Goal: Task Accomplishment & Management: Manage account settings

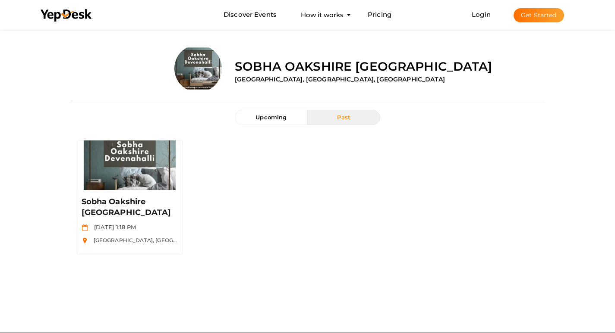
click at [545, 19] on button "Get Started" at bounding box center [538, 15] width 50 height 14
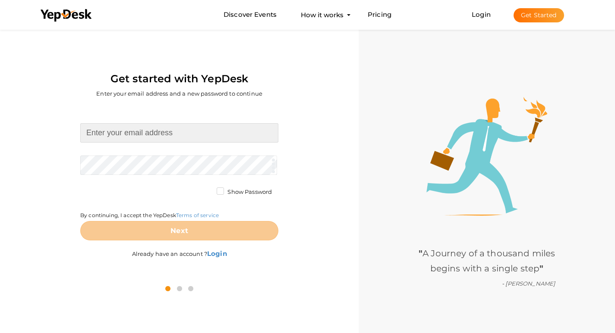
click at [119, 135] on input at bounding box center [179, 132] width 198 height 19
type input "[EMAIL_ADDRESS][DOMAIN_NAME]"
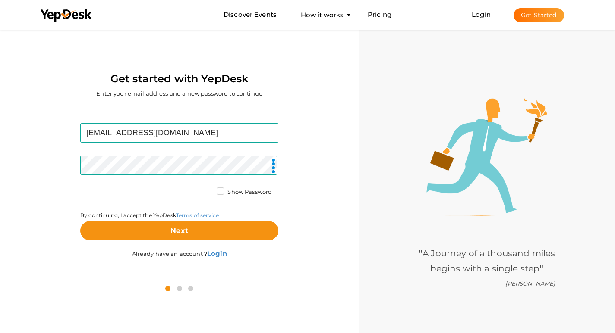
click at [112, 188] on div "By continuing, I accept the YepDesk Terms of service" at bounding box center [179, 204] width 198 height 33
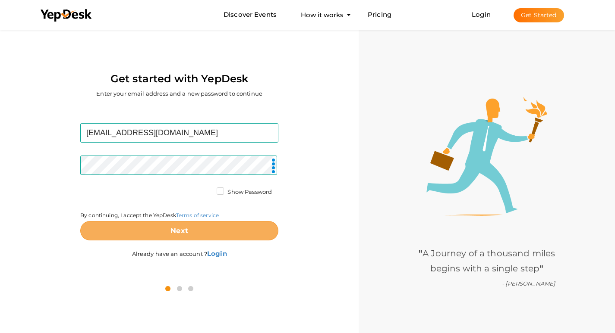
click at [167, 236] on button "Next" at bounding box center [179, 230] width 198 height 19
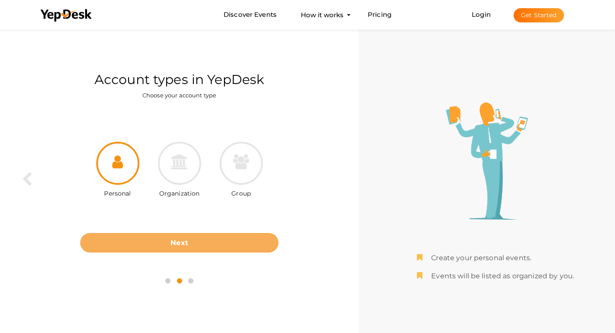
click at [203, 247] on button "Next" at bounding box center [179, 242] width 198 height 19
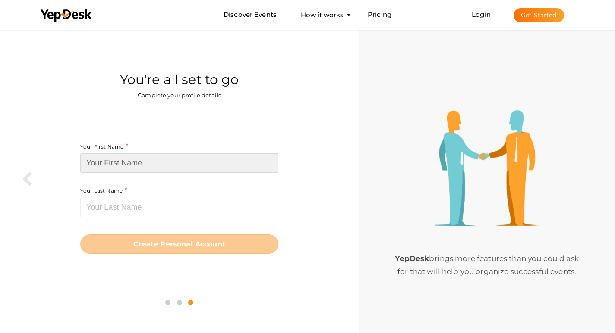
click at [126, 160] on input at bounding box center [179, 163] width 198 height 19
paste input "Prestige Evergreen"
type input "Prestige Evergreen"
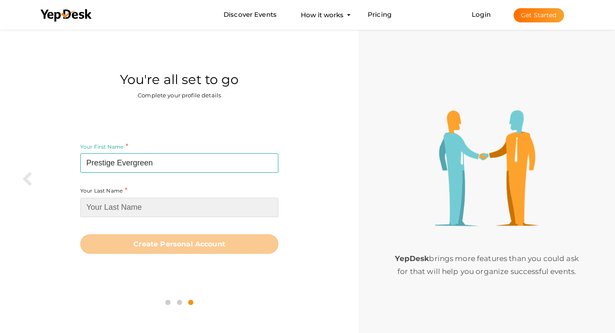
click at [183, 198] on input at bounding box center [179, 207] width 198 height 19
paste input "Prestige Evergreen"
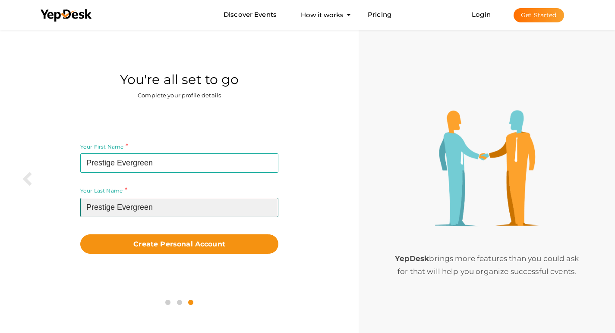
type input "Prestige Evergreen"
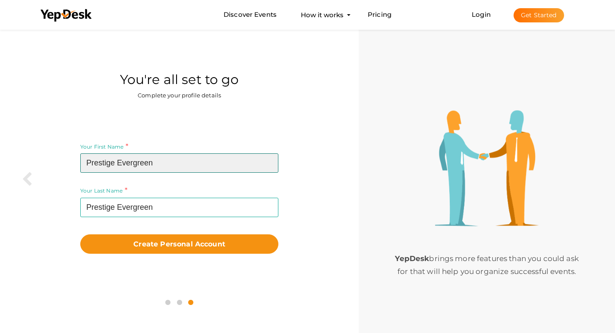
drag, startPoint x: 119, startPoint y: 163, endPoint x: 173, endPoint y: 162, distance: 53.9
click at [173, 162] on input "Prestige Evergreen" at bounding box center [179, 163] width 198 height 19
type input "Prestige"
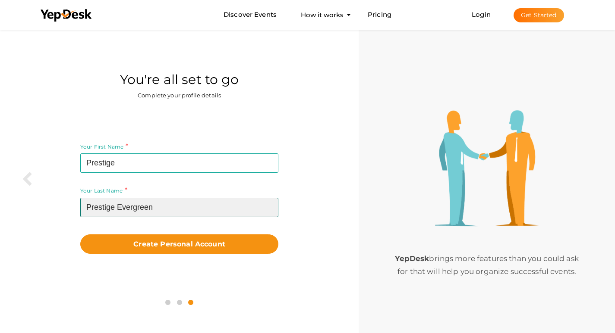
drag, startPoint x: 117, startPoint y: 204, endPoint x: 80, endPoint y: 204, distance: 37.1
click at [80, 204] on div "Your First Name Prestige Required. Must contain letters only. Must be between 2…" at bounding box center [178, 197] width 345 height 179
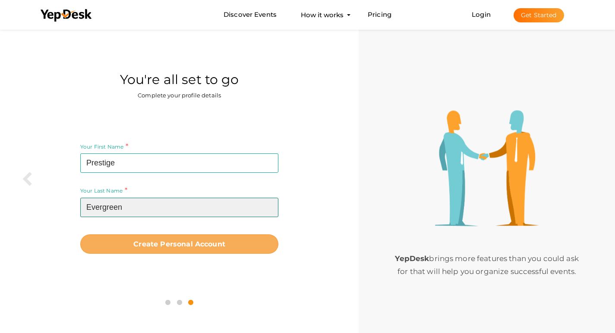
type input "Evergreen"
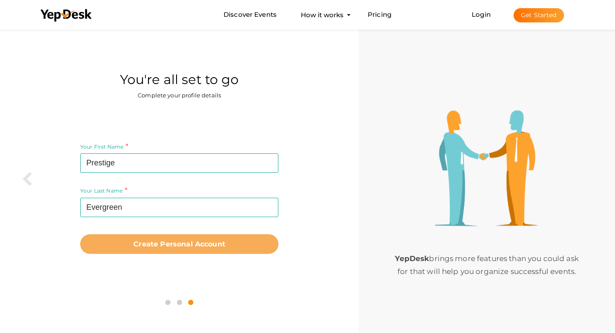
click at [216, 253] on button "Create Personal Account" at bounding box center [179, 244] width 198 height 19
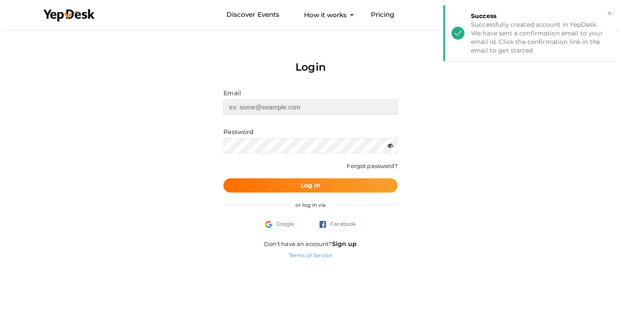
type input "[EMAIL_ADDRESS][DOMAIN_NAME]"
click at [310, 192] on button "Log In" at bounding box center [310, 186] width 174 height 14
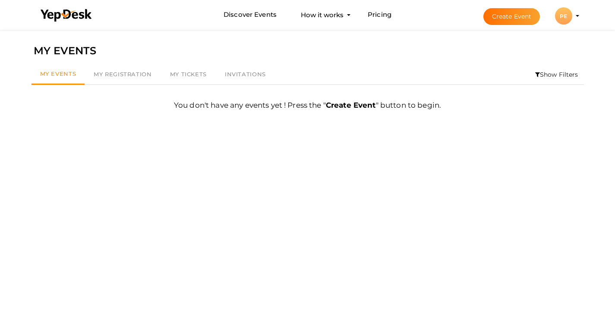
click at [571, 20] on div "PE" at bounding box center [563, 15] width 17 height 17
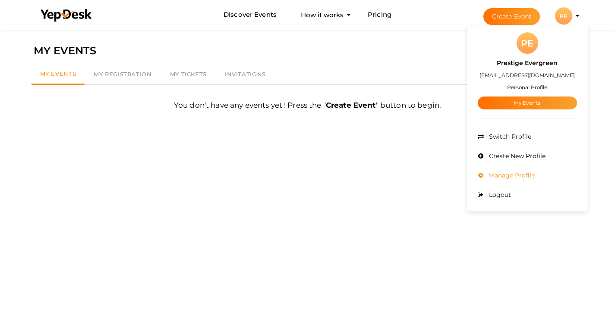
click at [537, 173] on li "Manage Profile" at bounding box center [526, 175] width 99 height 19
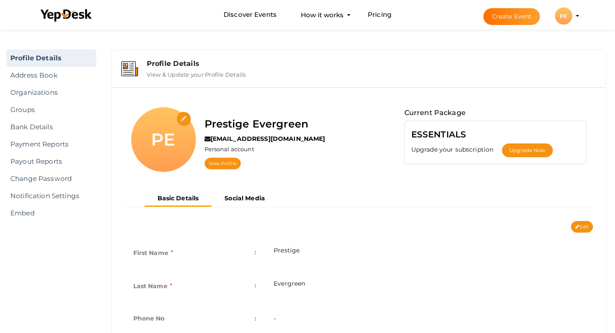
click at [185, 118] on input "file" at bounding box center [183, 119] width 15 height 15
type input "C:\fakepath\Prestige Evergreen logo.jpeg"
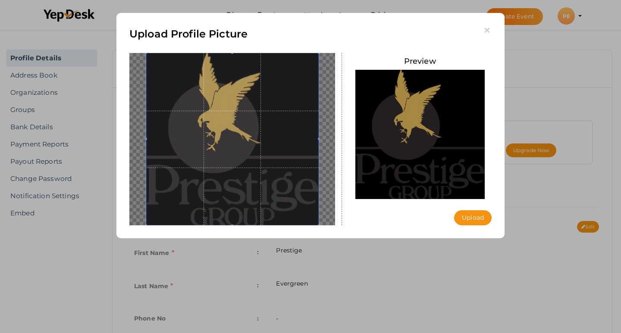
drag, startPoint x: 295, startPoint y: 151, endPoint x: 246, endPoint y: 146, distance: 49.1
click at [246, 146] on span at bounding box center [232, 139] width 173 height 173
drag, startPoint x: 233, startPoint y: 138, endPoint x: 273, endPoint y: 130, distance: 40.4
click at [273, 128] on span at bounding box center [232, 139] width 173 height 173
click at [475, 219] on button "Upload" at bounding box center [473, 217] width 38 height 15
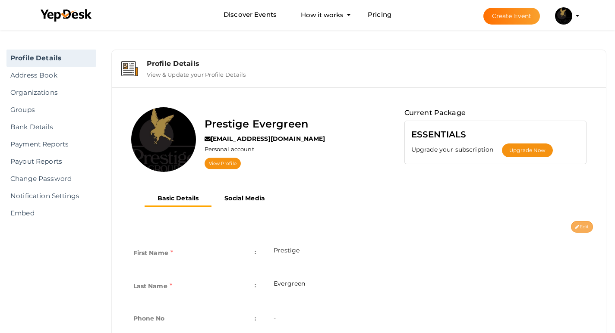
click at [580, 226] on button "Edit" at bounding box center [582, 227] width 22 height 12
type input "Prestige"
type input "Evergreen"
type input "Prestige-Evergreen2"
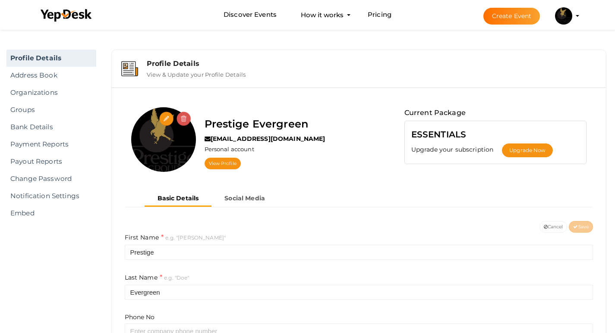
scroll to position [129, 0]
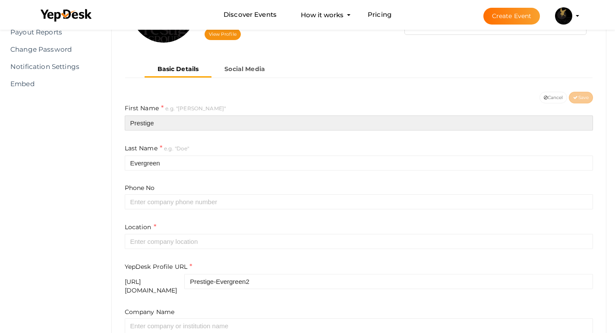
click at [140, 129] on input "Prestige" at bounding box center [359, 123] width 468 height 15
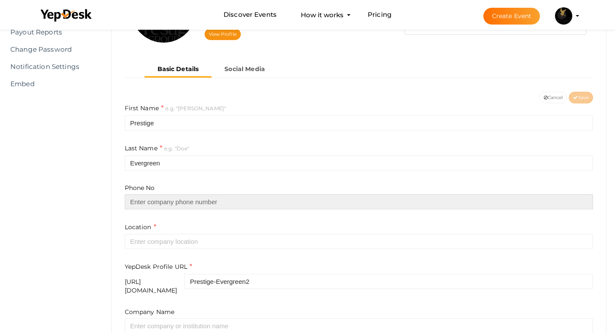
click at [144, 203] on input "text" at bounding box center [359, 202] width 468 height 15
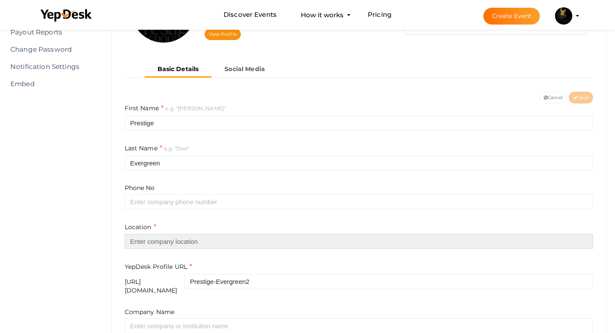
click at [154, 238] on input "text" at bounding box center [359, 241] width 468 height 15
paste input "[GEOGRAPHIC_DATA]"
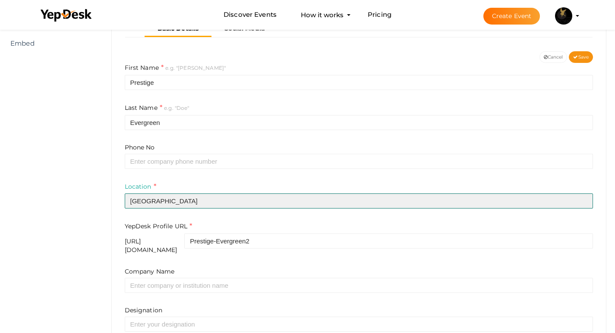
scroll to position [216, 0]
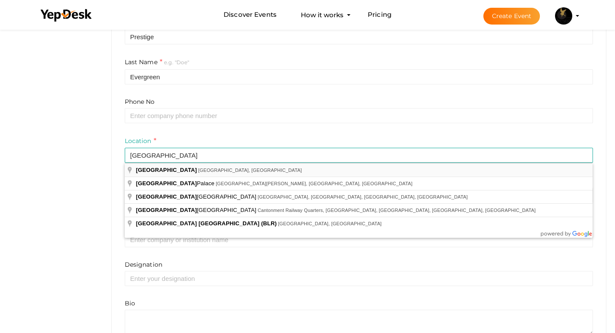
type input "[GEOGRAPHIC_DATA], [GEOGRAPHIC_DATA], [GEOGRAPHIC_DATA]"
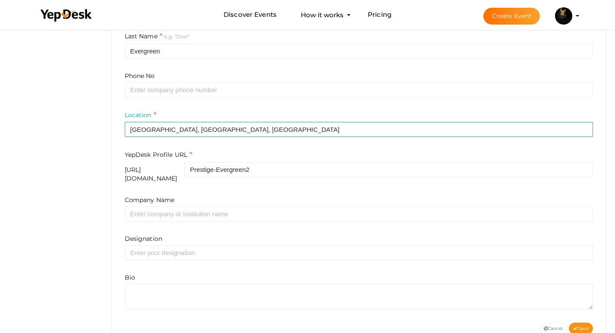
scroll to position [261, 0]
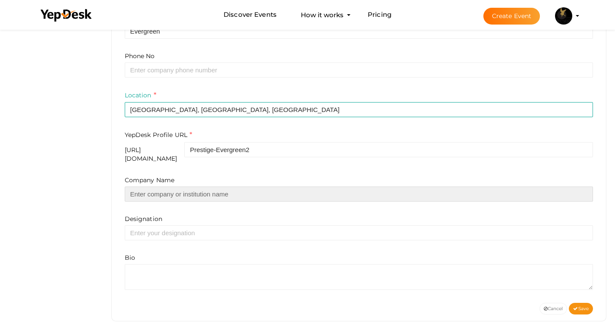
click at [146, 192] on input "text" at bounding box center [359, 194] width 468 height 15
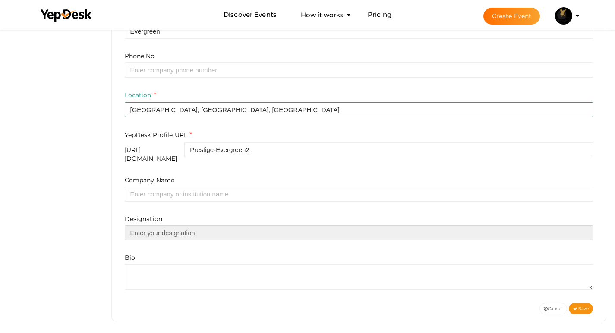
click at [152, 226] on input "text" at bounding box center [359, 233] width 468 height 15
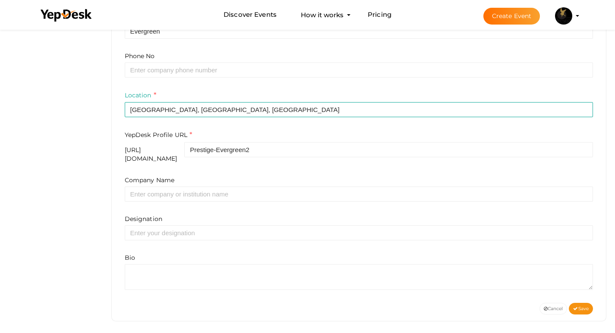
click at [159, 258] on div "Bio" at bounding box center [359, 272] width 468 height 37
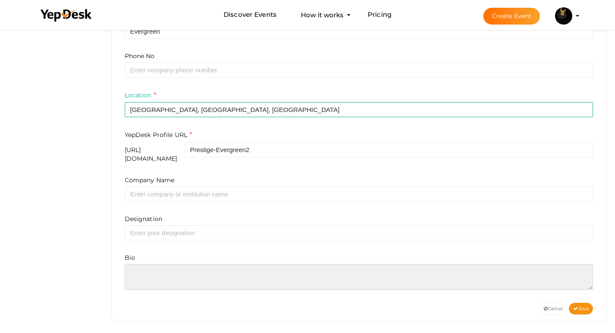
click at [155, 266] on textarea at bounding box center [359, 277] width 468 height 26
paste textarea "Prestige Evergreen is a premium residential project in [GEOGRAPHIC_DATA], offer…"
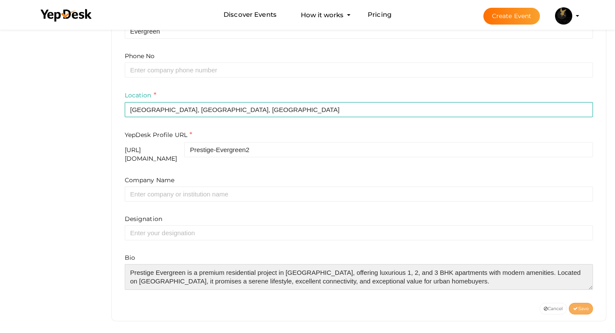
type textarea "Prestige Evergreen is a premium residential project in [GEOGRAPHIC_DATA], offer…"
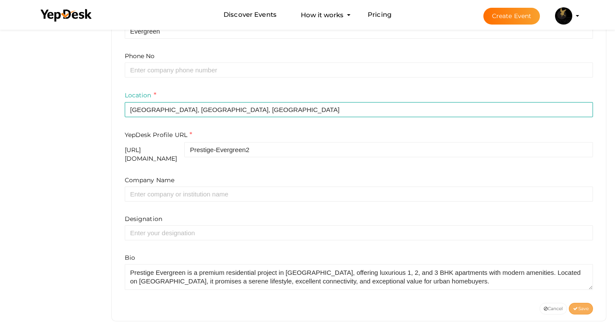
click at [587, 303] on button "Save" at bounding box center [580, 309] width 24 height 12
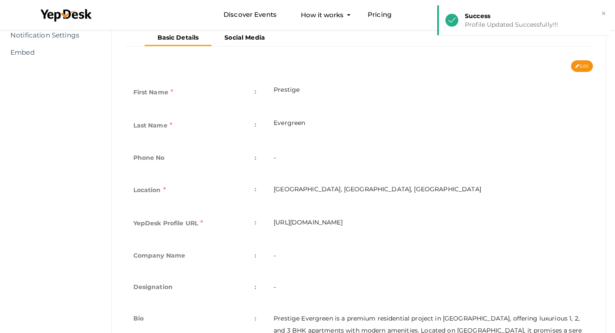
scroll to position [46, 0]
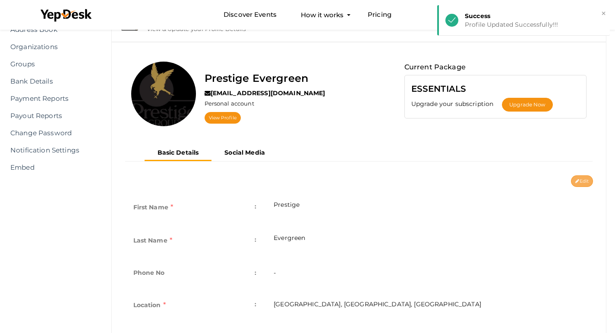
click at [582, 179] on button "Edit" at bounding box center [582, 182] width 22 height 12
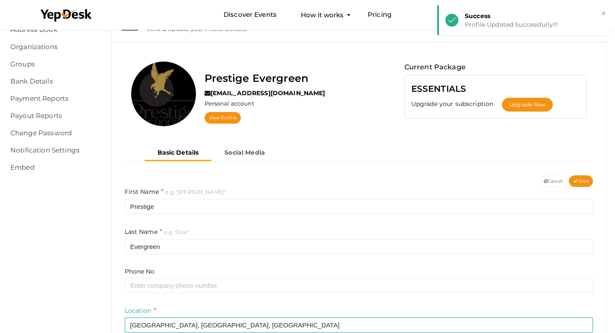
click at [248, 160] on ul "Basic Details Social Media" at bounding box center [211, 154] width 134 height 16
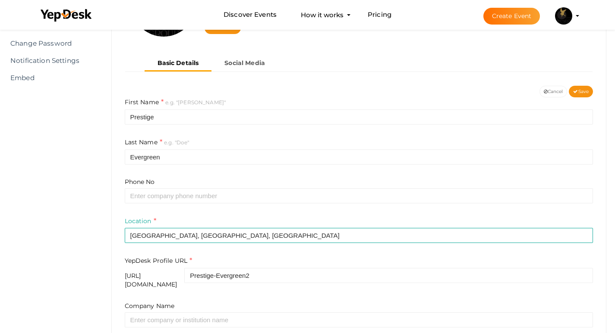
scroll to position [89, 0]
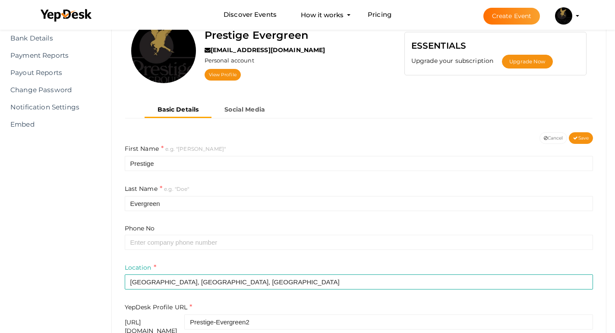
click at [246, 117] on ul "Basic Details Social Media" at bounding box center [211, 111] width 134 height 16
click at [583, 142] on button "Save" at bounding box center [580, 138] width 24 height 12
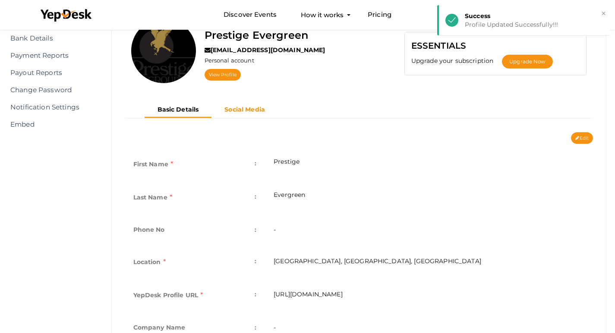
click at [248, 113] on b "Social Media" at bounding box center [244, 110] width 41 height 8
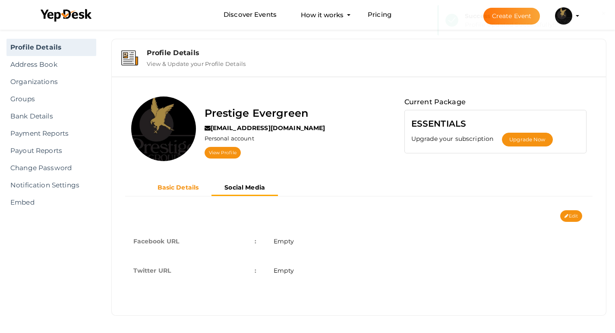
click at [184, 182] on button "Basic Details" at bounding box center [177, 188] width 67 height 14
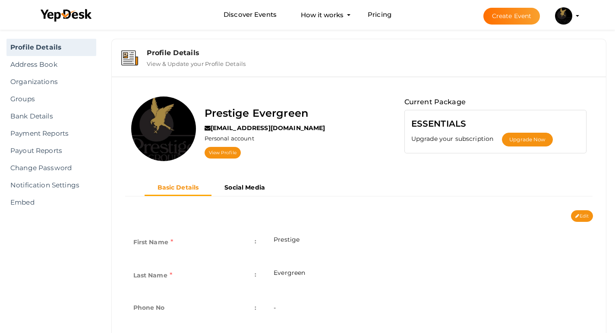
click at [181, 190] on b "Basic Details" at bounding box center [177, 188] width 41 height 8
click at [577, 217] on icon at bounding box center [577, 216] width 4 height 5
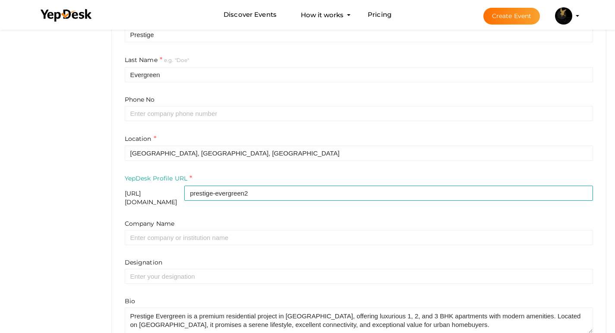
scroll to position [226, 0]
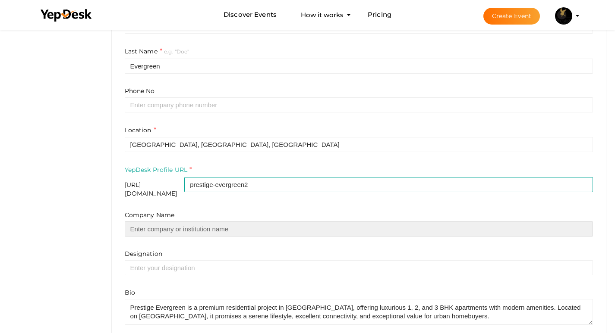
click at [195, 222] on input "text" at bounding box center [359, 229] width 468 height 15
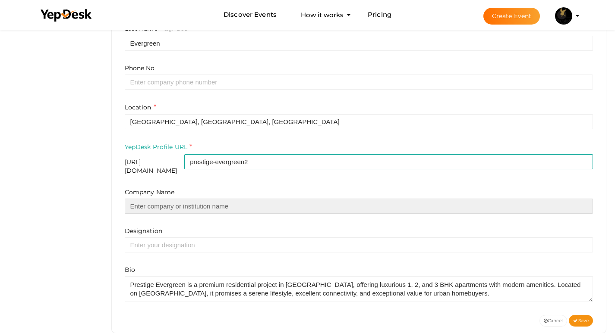
scroll to position [261, 0]
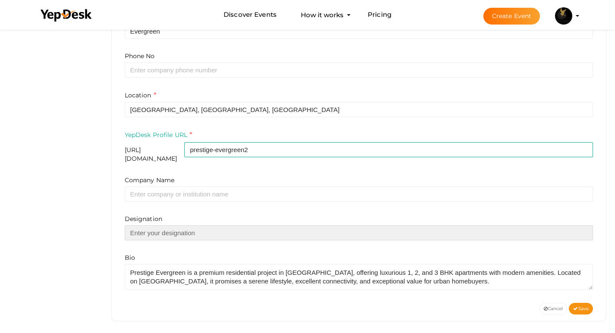
click at [158, 226] on input "text" at bounding box center [359, 233] width 468 height 15
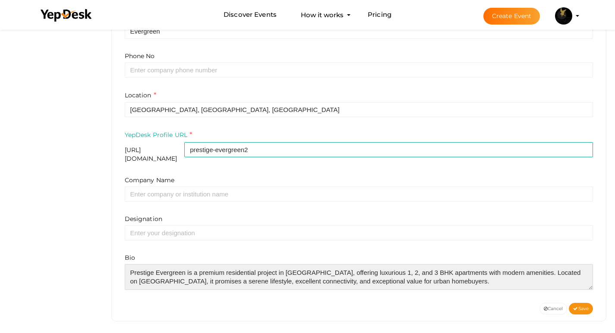
click at [438, 280] on textarea at bounding box center [359, 277] width 468 height 26
paste textarea "[URL][DOMAIN_NAME]"
type textarea "Prestige Evergreen is a premium residential project in [GEOGRAPHIC_DATA], offer…"
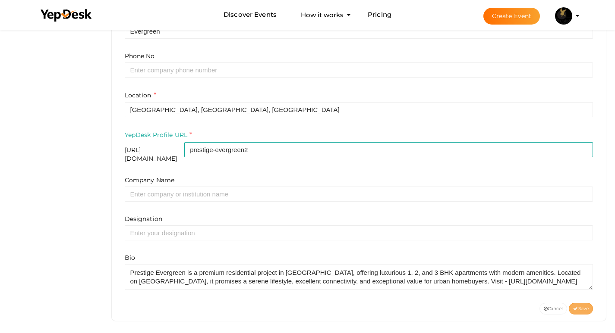
click at [575, 307] on button "Save" at bounding box center [580, 309] width 24 height 12
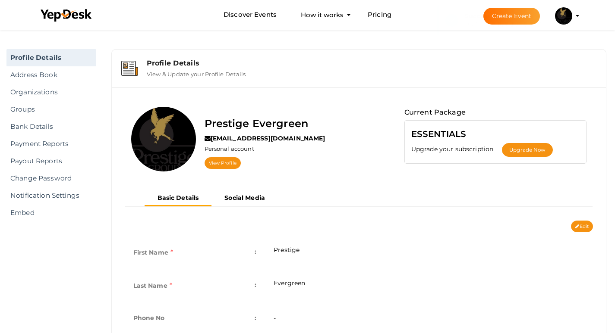
scroll to position [0, 0]
click at [234, 168] on link "View Profile" at bounding box center [222, 164] width 36 height 12
